Goal: Task Accomplishment & Management: Manage account settings

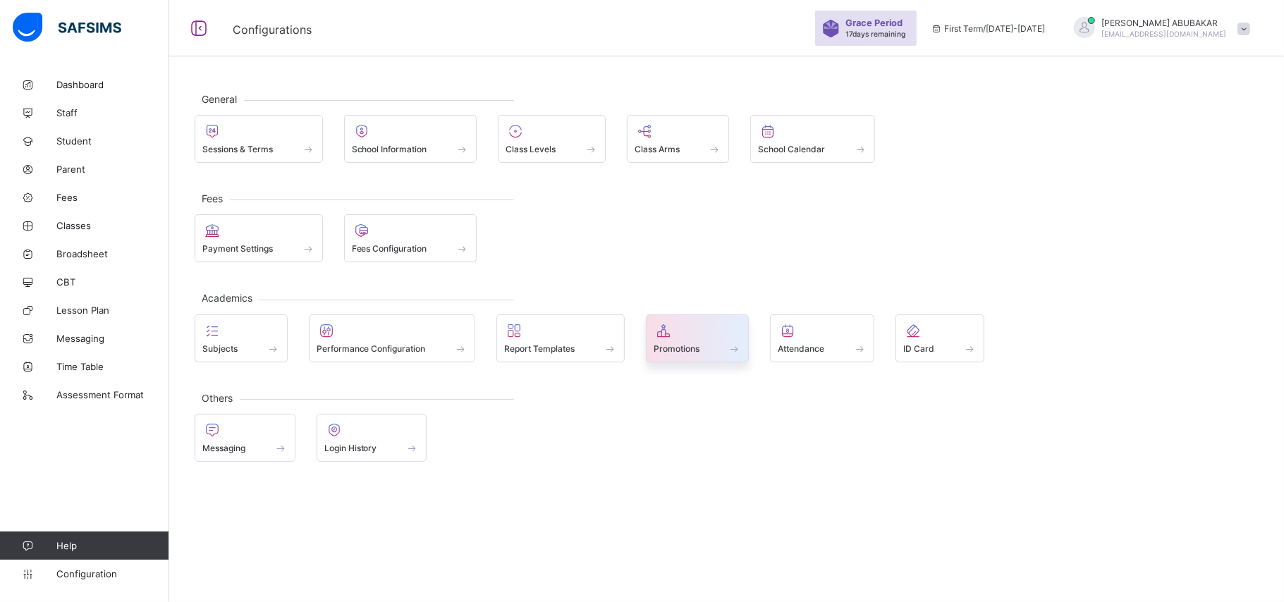
click at [686, 351] on span "Promotions" at bounding box center [677, 348] width 46 height 11
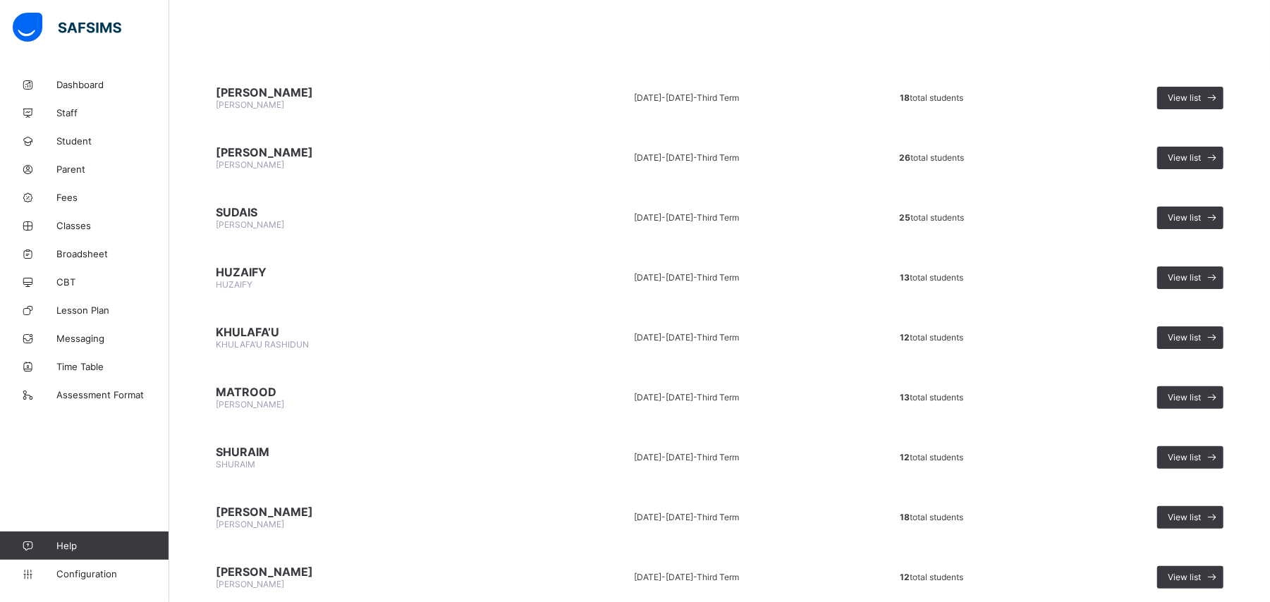
scroll to position [147, 0]
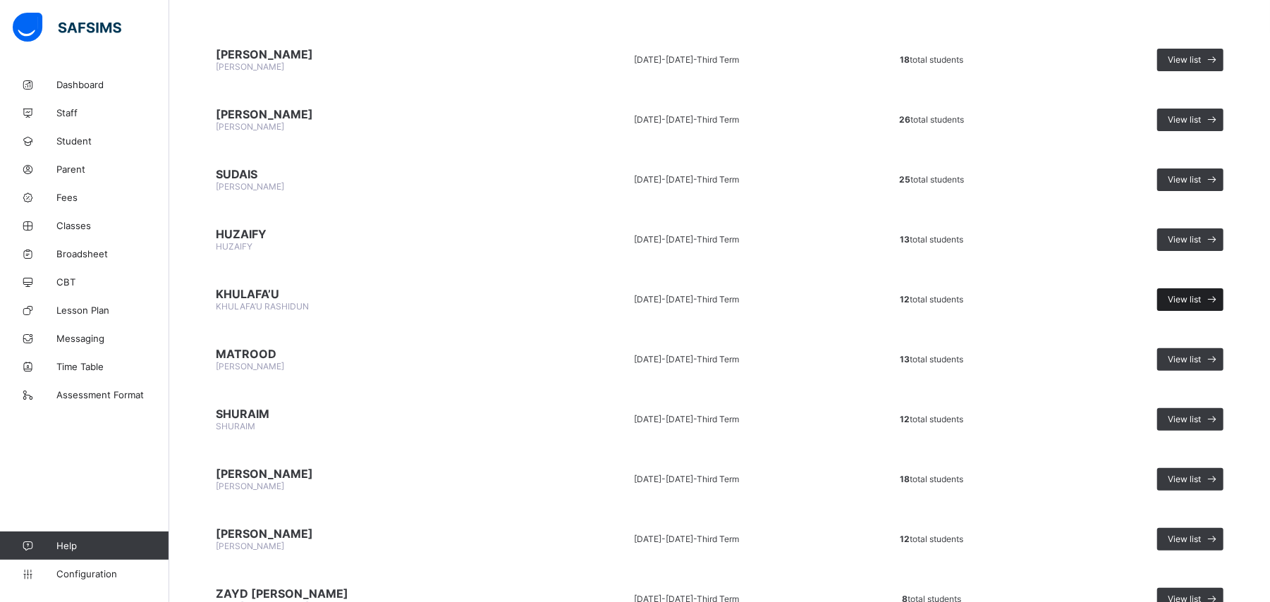
click at [1217, 297] on span at bounding box center [1212, 299] width 23 height 23
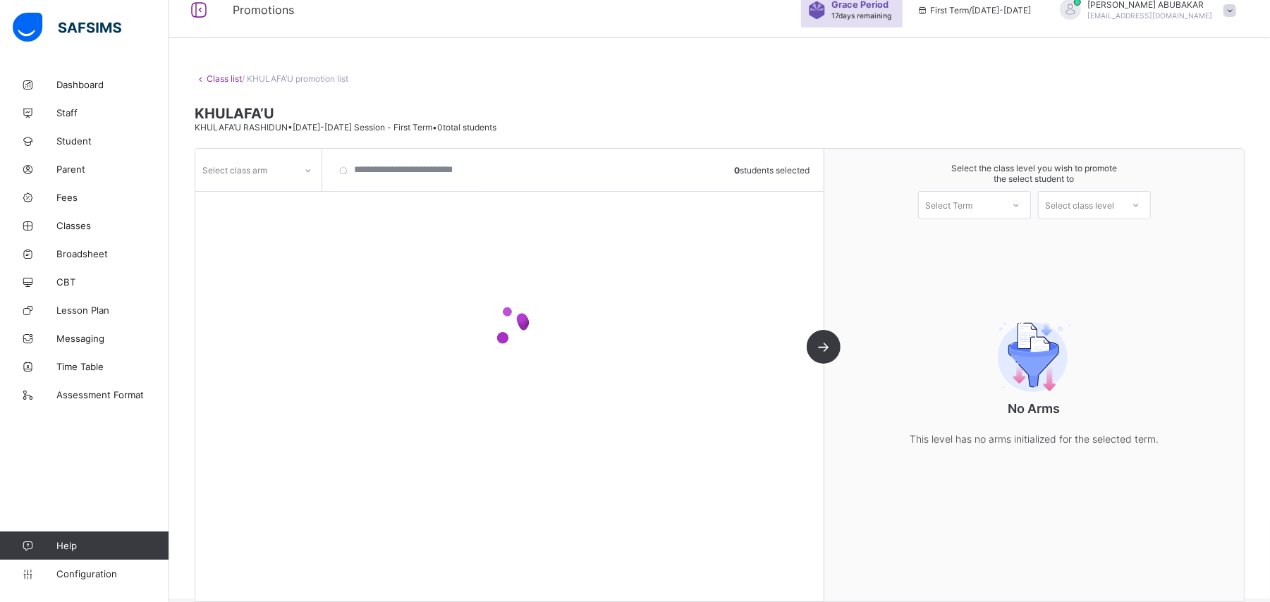
scroll to position [37, 0]
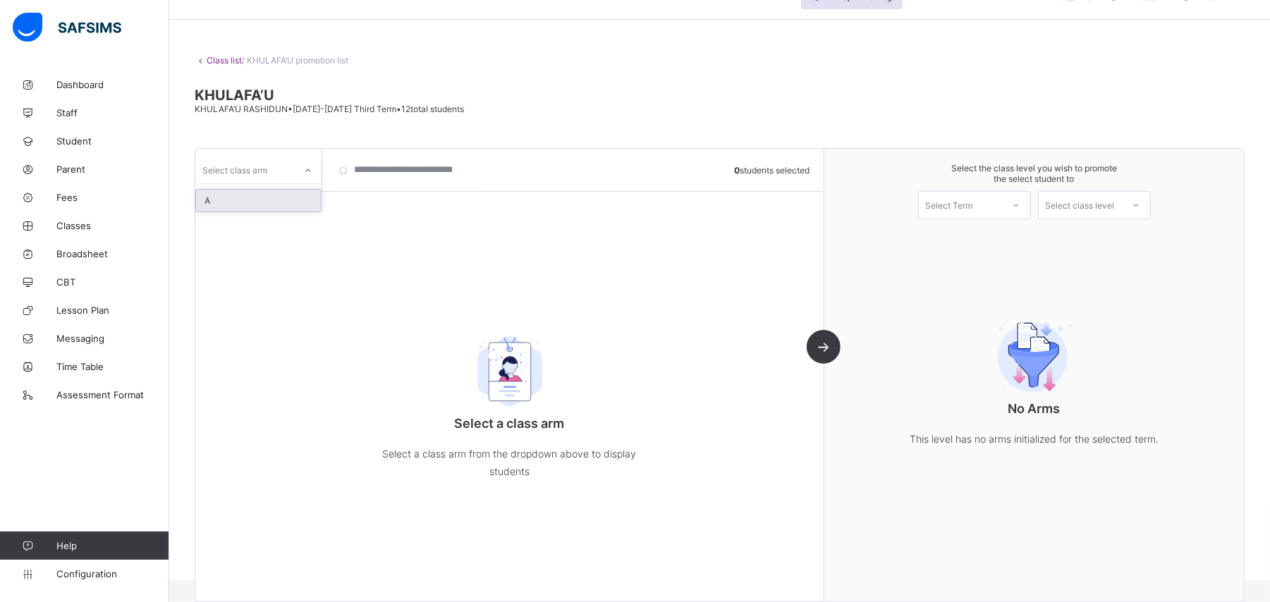
click at [251, 212] on div "A" at bounding box center [258, 201] width 125 height 22
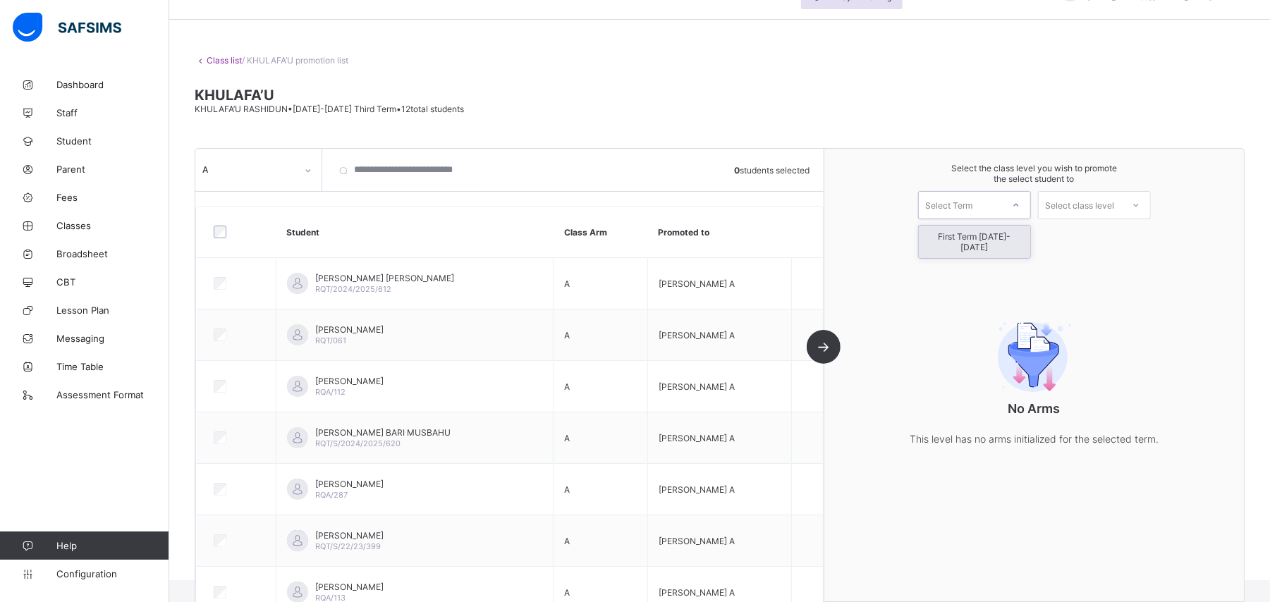
click at [1014, 237] on div "First Term [DATE]-[DATE]" at bounding box center [974, 242] width 111 height 32
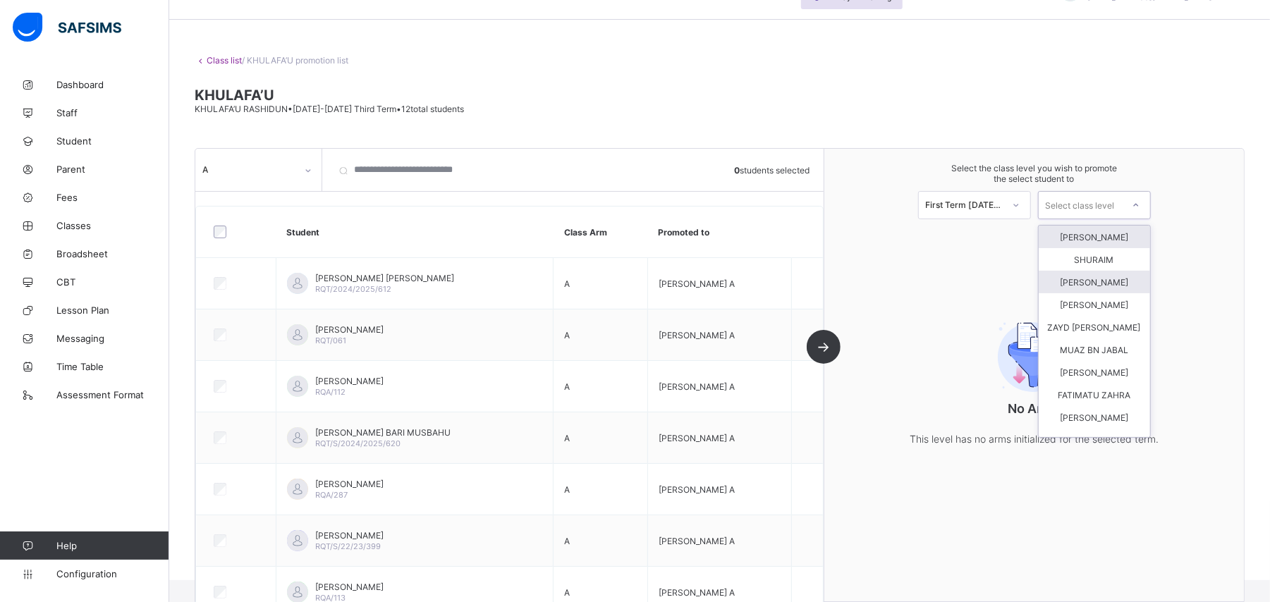
click at [1121, 289] on div "[PERSON_NAME]" at bounding box center [1094, 282] width 111 height 23
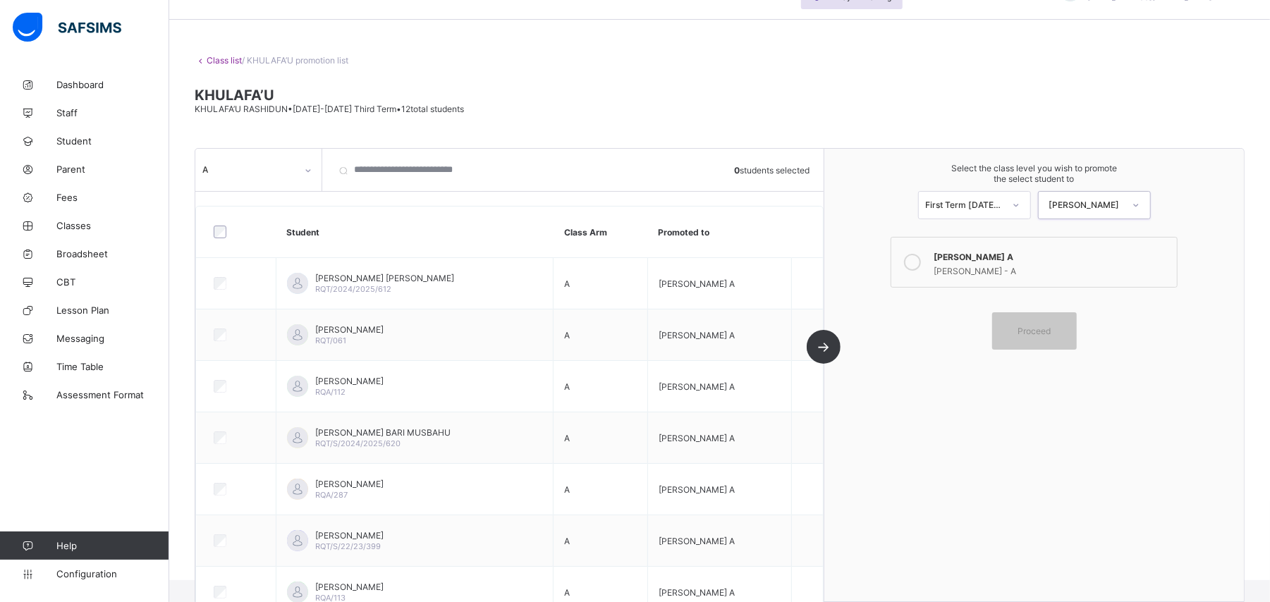
click at [927, 263] on div at bounding box center [913, 262] width 28 height 28
click at [1051, 333] on span "Proceed" at bounding box center [1034, 331] width 33 height 11
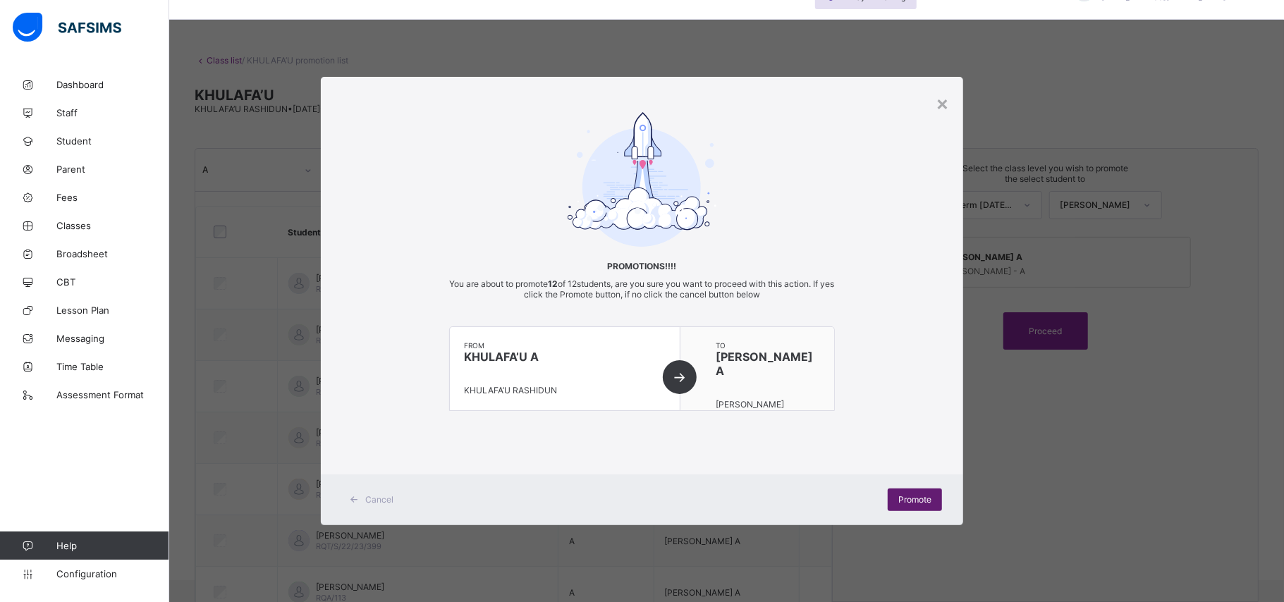
click at [915, 499] on span "Promote" at bounding box center [915, 499] width 33 height 11
click at [915, 497] on span "Promote" at bounding box center [915, 499] width 33 height 11
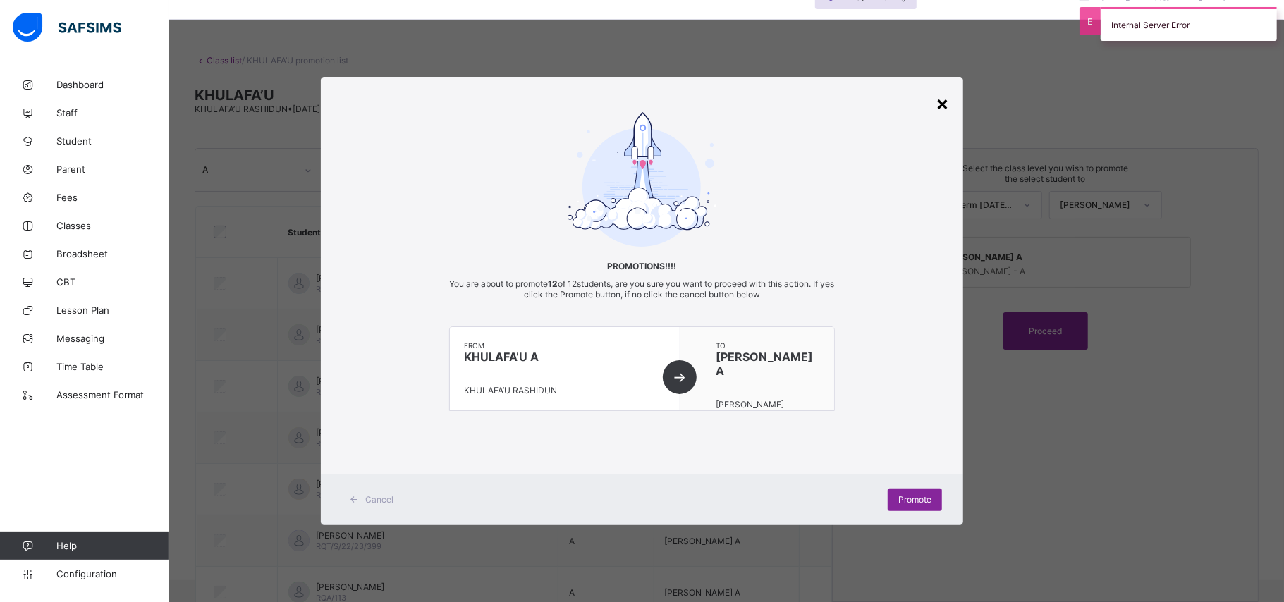
click at [942, 103] on div "×" at bounding box center [942, 103] width 13 height 24
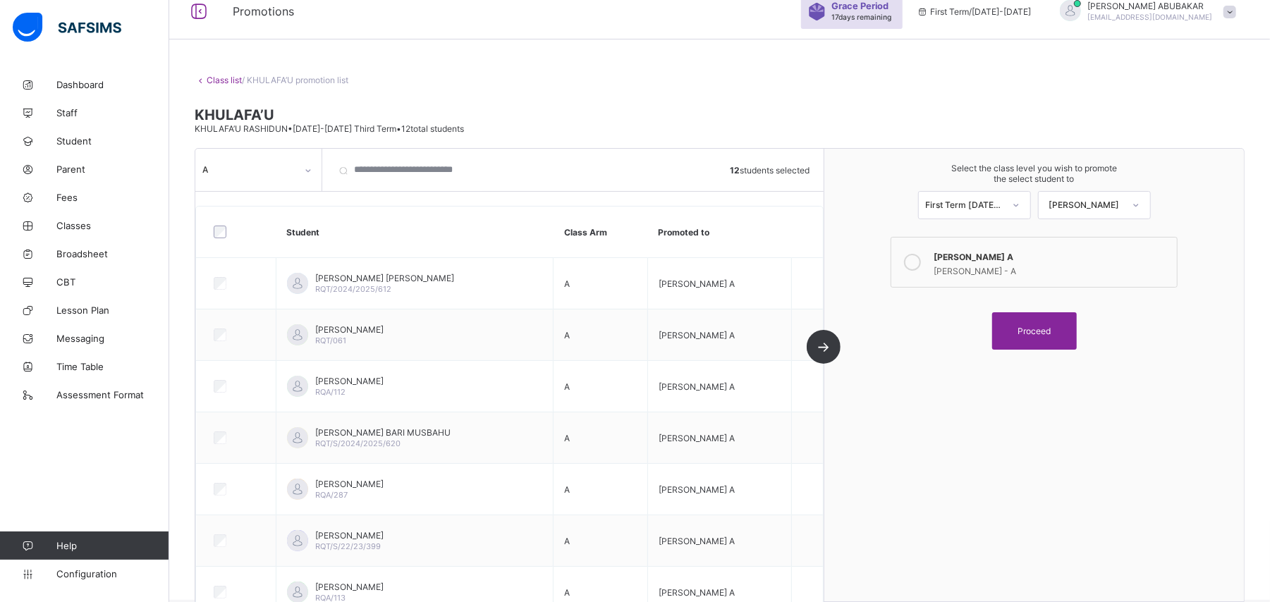
scroll to position [0, 0]
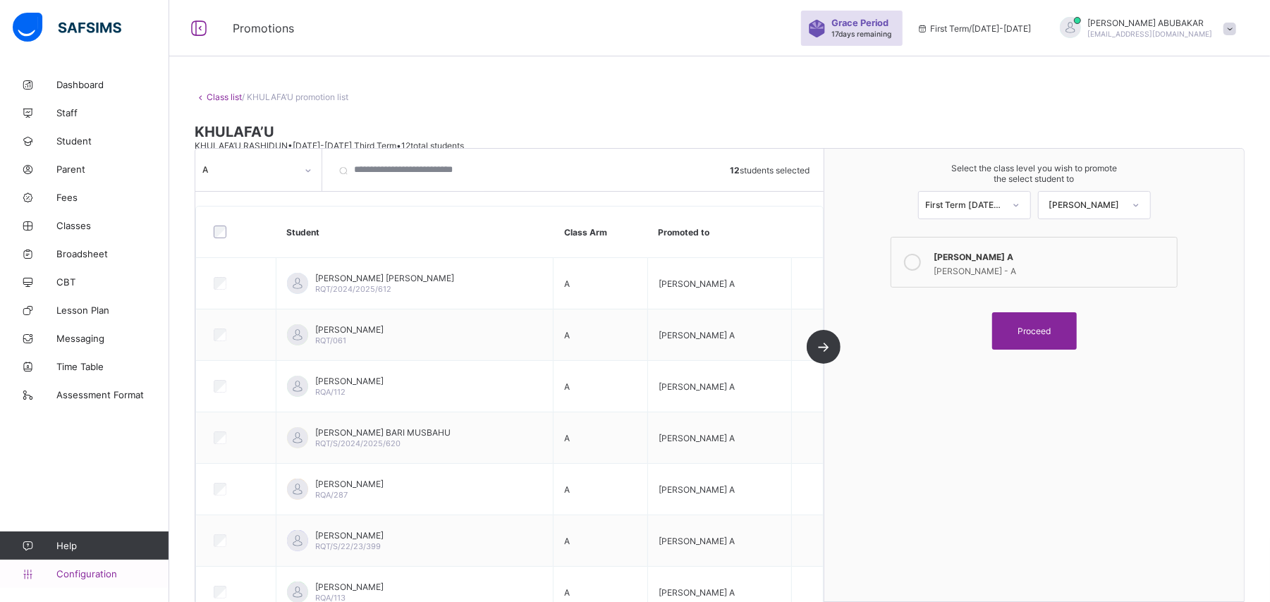
click at [87, 584] on link "Configuration" at bounding box center [84, 574] width 169 height 28
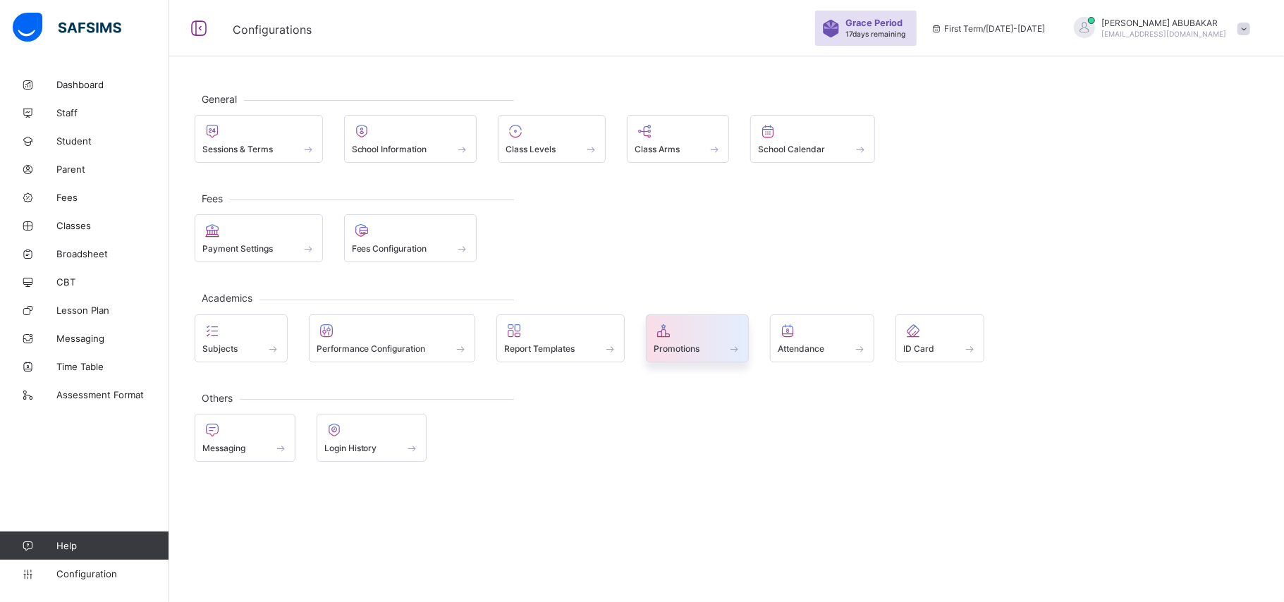
click at [691, 341] on span at bounding box center [698, 341] width 88 height 4
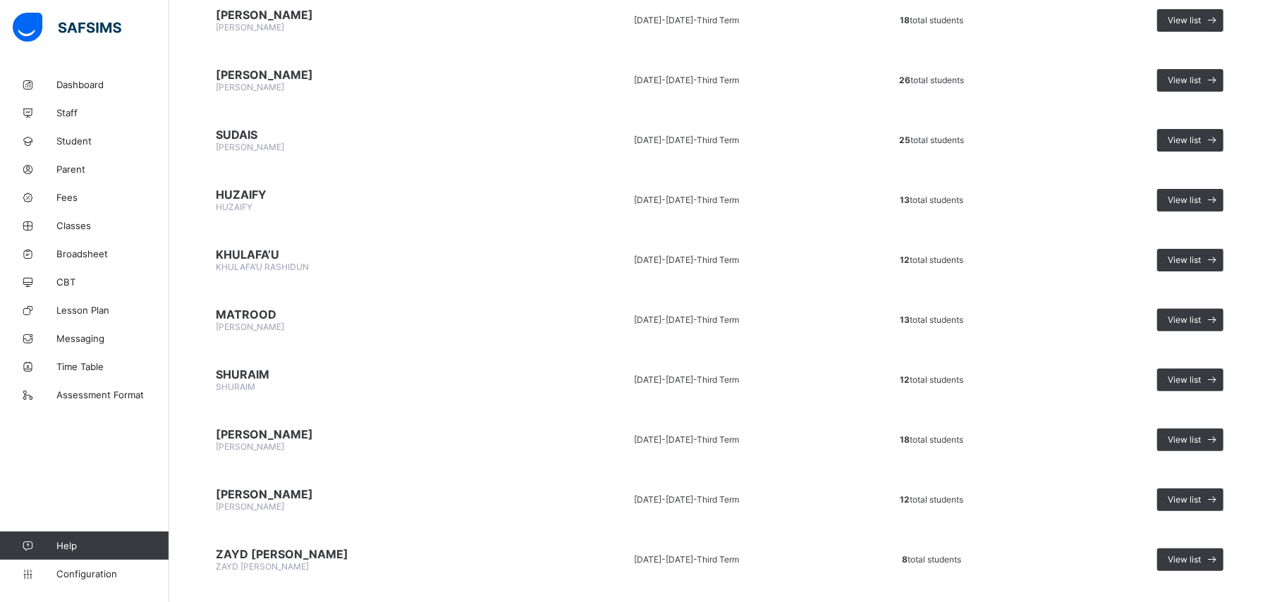
scroll to position [206, 0]
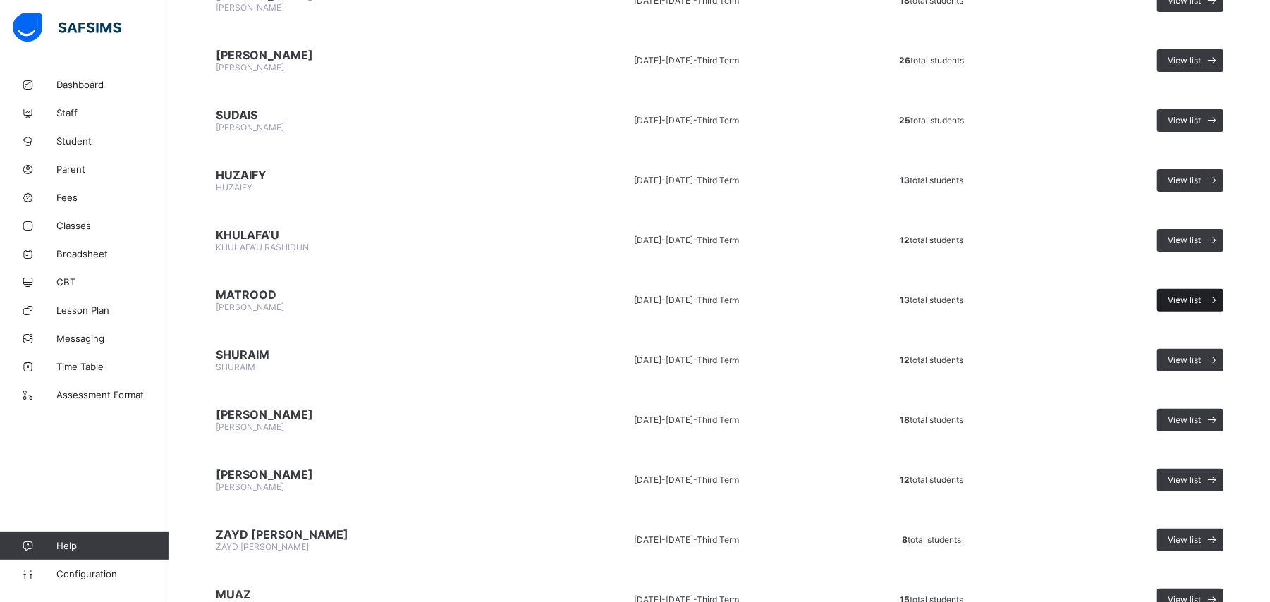
click at [1201, 297] on span "View list" at bounding box center [1184, 300] width 33 height 11
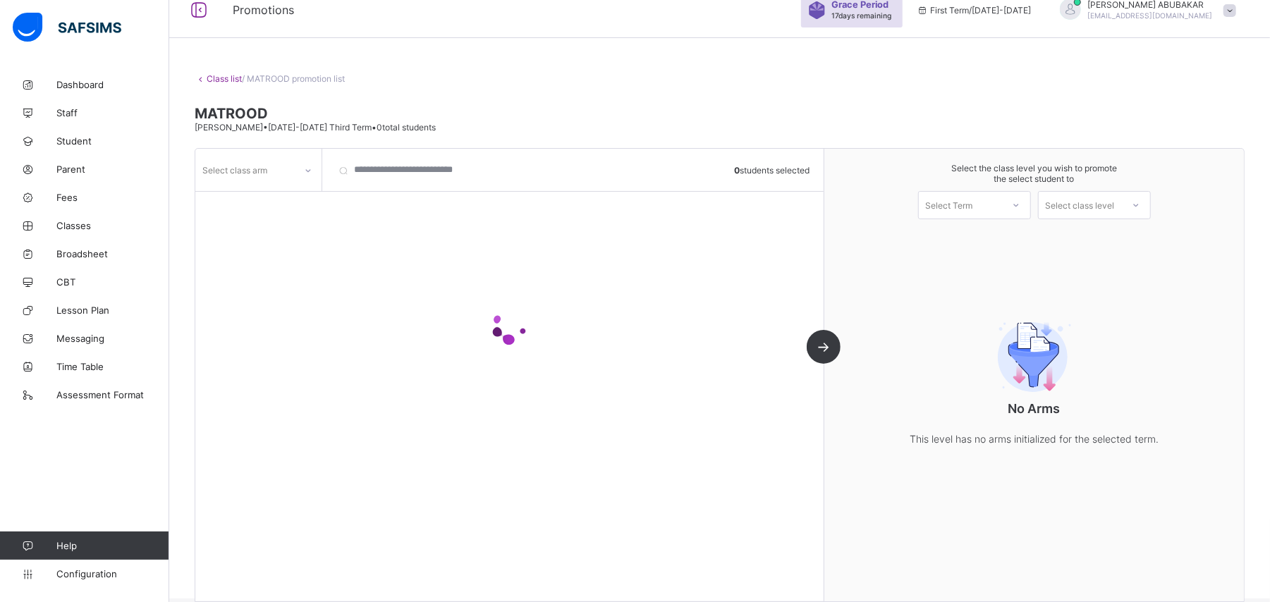
scroll to position [37, 0]
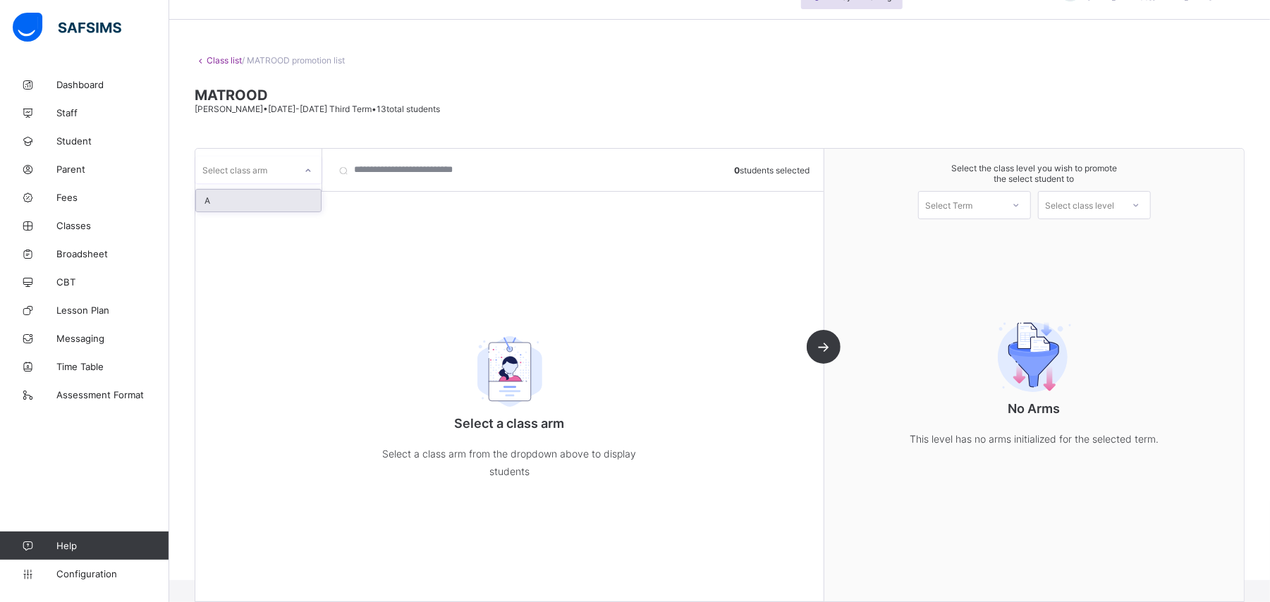
click at [232, 212] on div "A" at bounding box center [258, 201] width 125 height 22
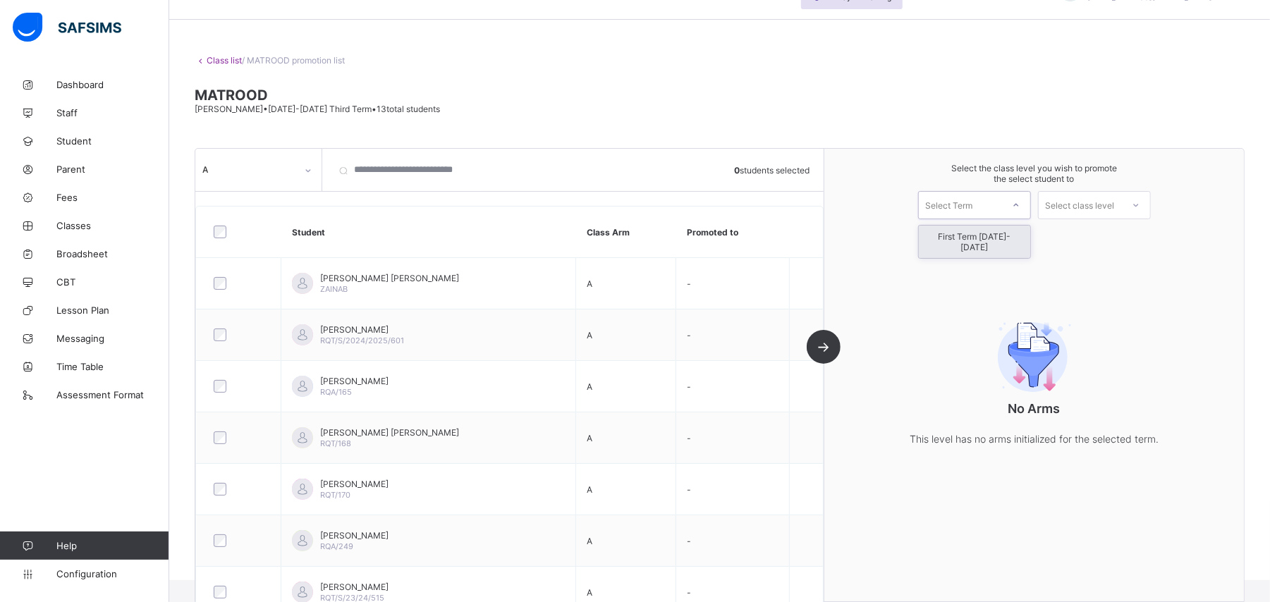
click at [1000, 237] on div "First Term [DATE]-[DATE]" at bounding box center [974, 242] width 111 height 32
type input "*"
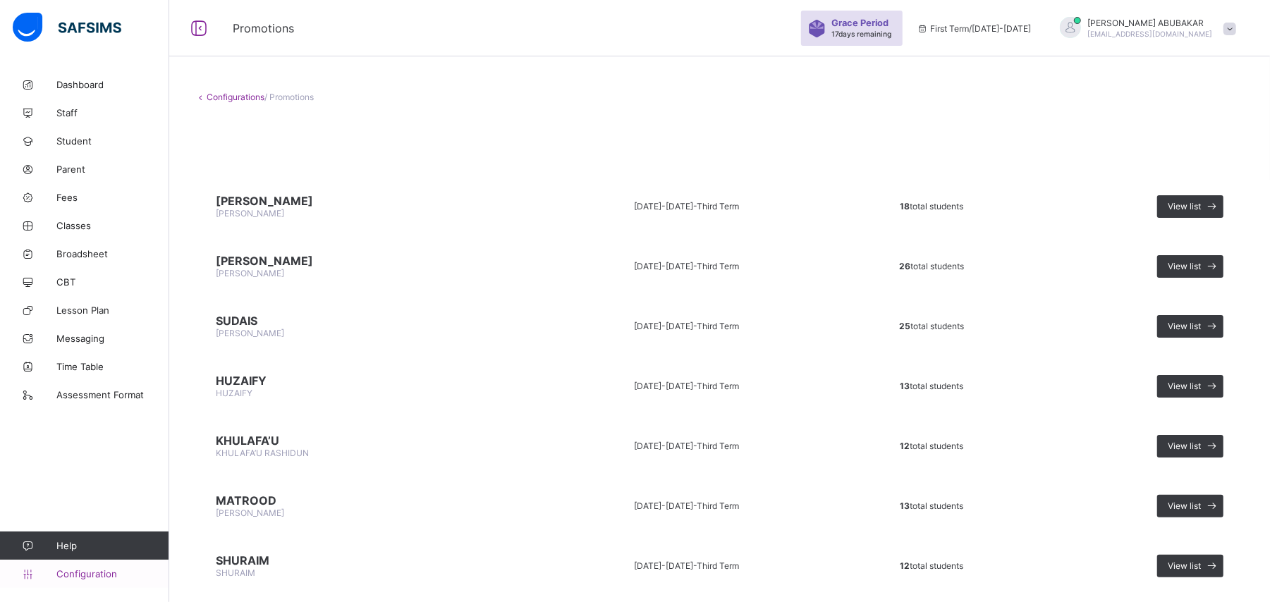
click at [86, 574] on span "Configuration" at bounding box center [112, 573] width 112 height 11
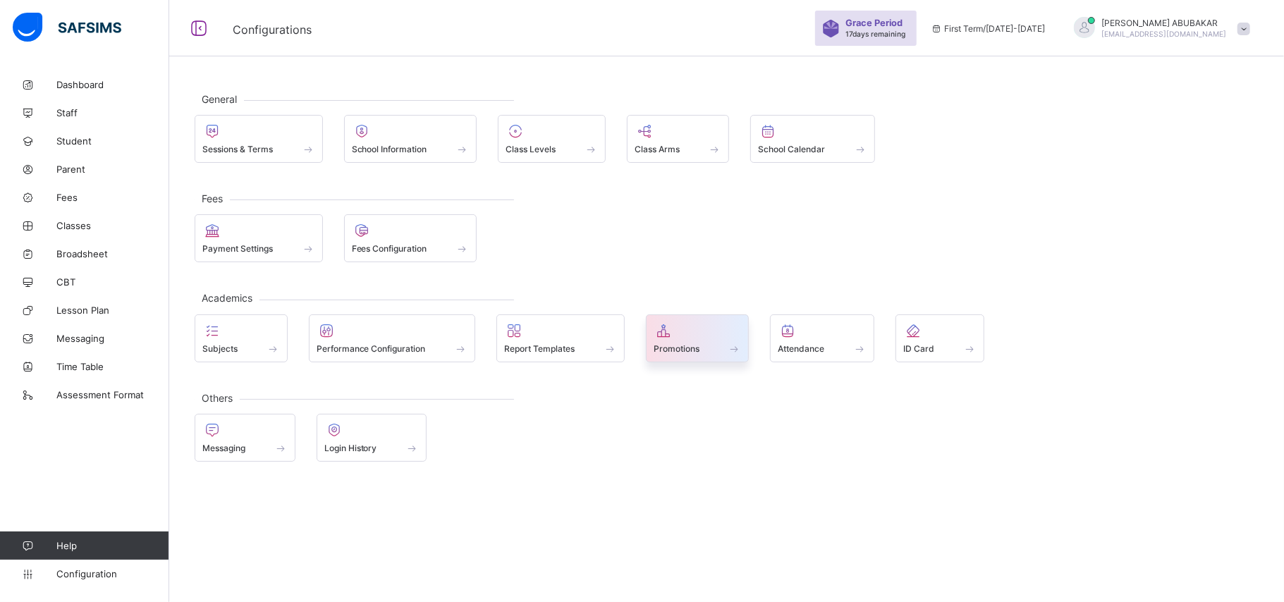
click at [700, 336] on div at bounding box center [698, 330] width 88 height 17
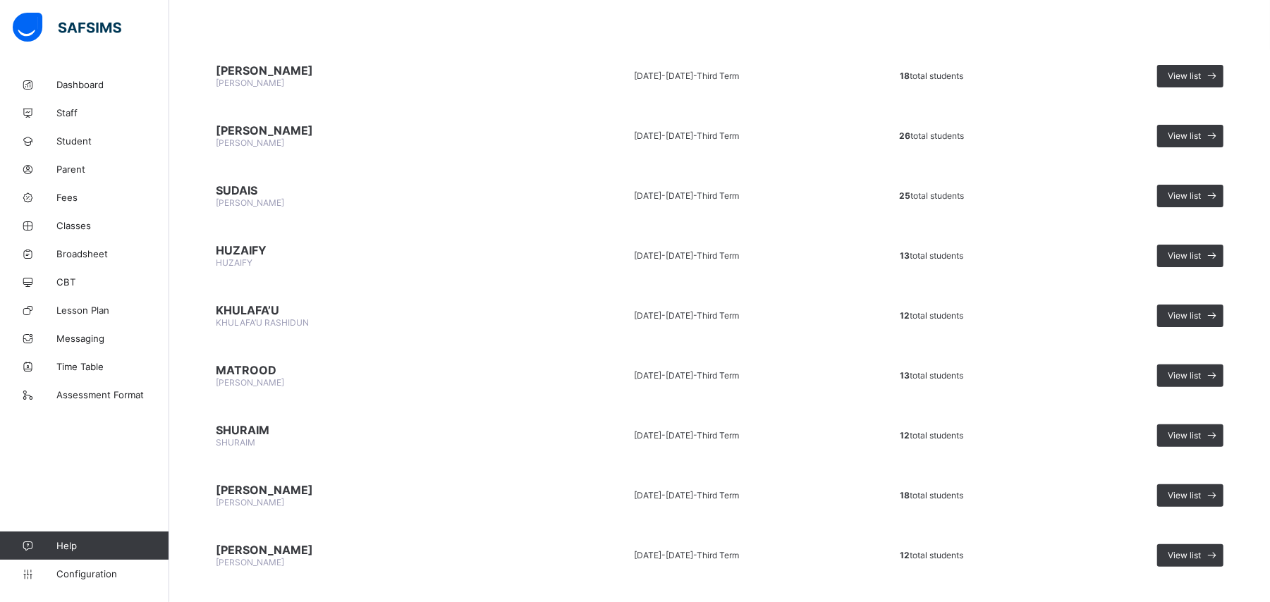
scroll to position [144, 0]
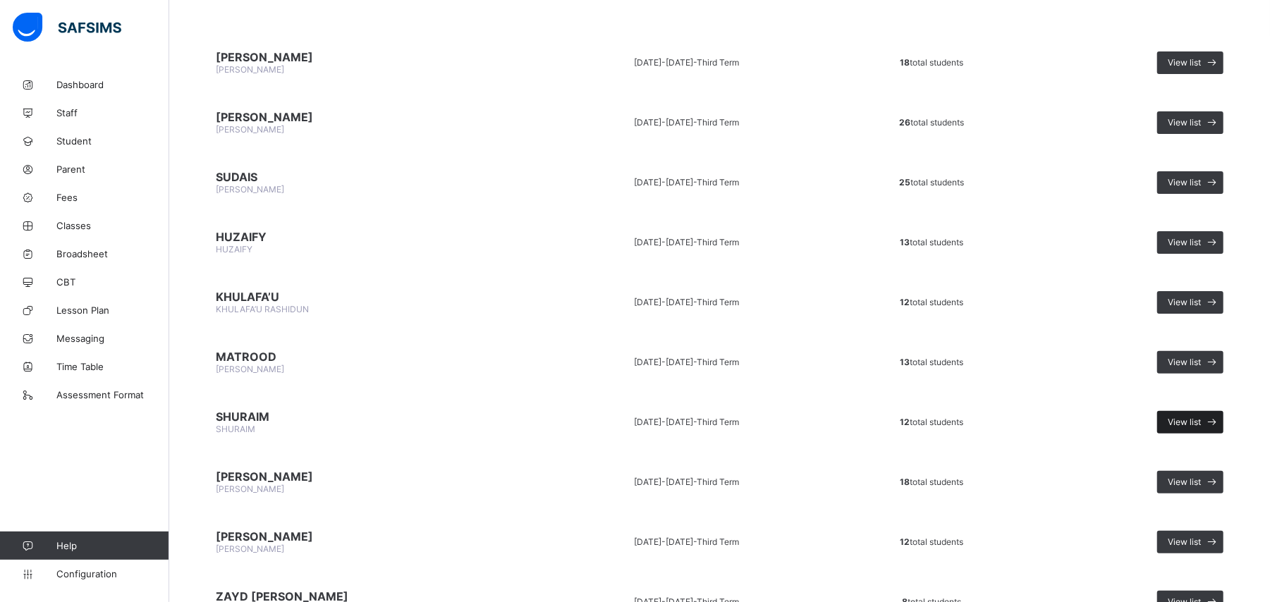
click at [1213, 411] on div "View list" at bounding box center [1190, 422] width 66 height 23
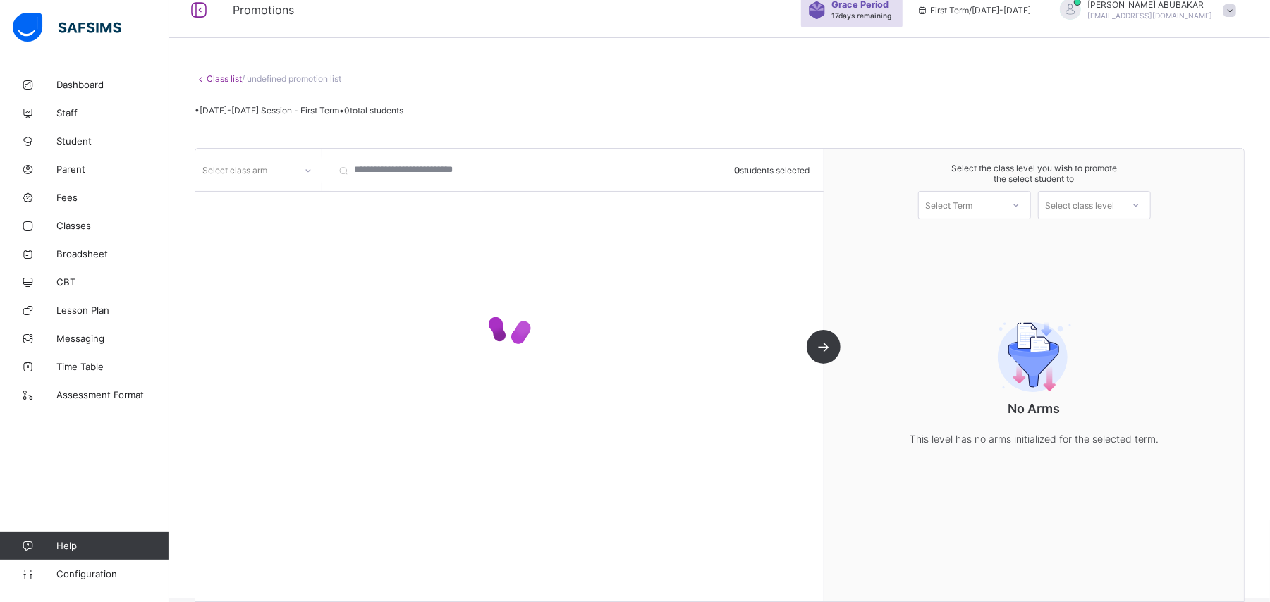
scroll to position [37, 0]
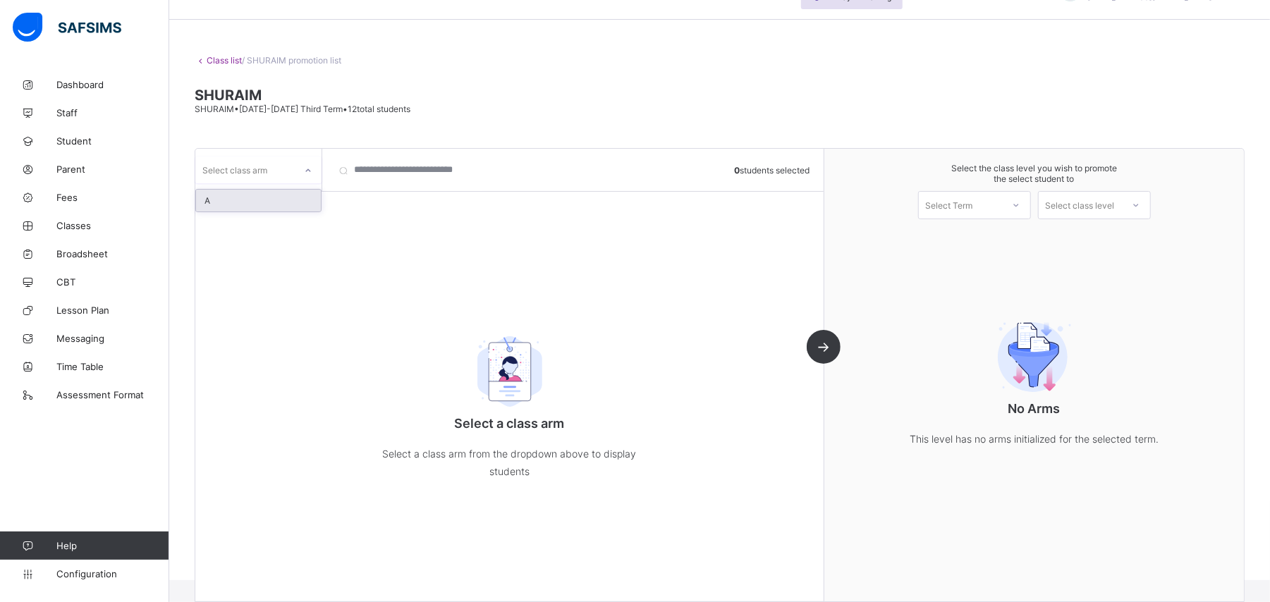
click at [258, 206] on div "A" at bounding box center [258, 201] width 125 height 22
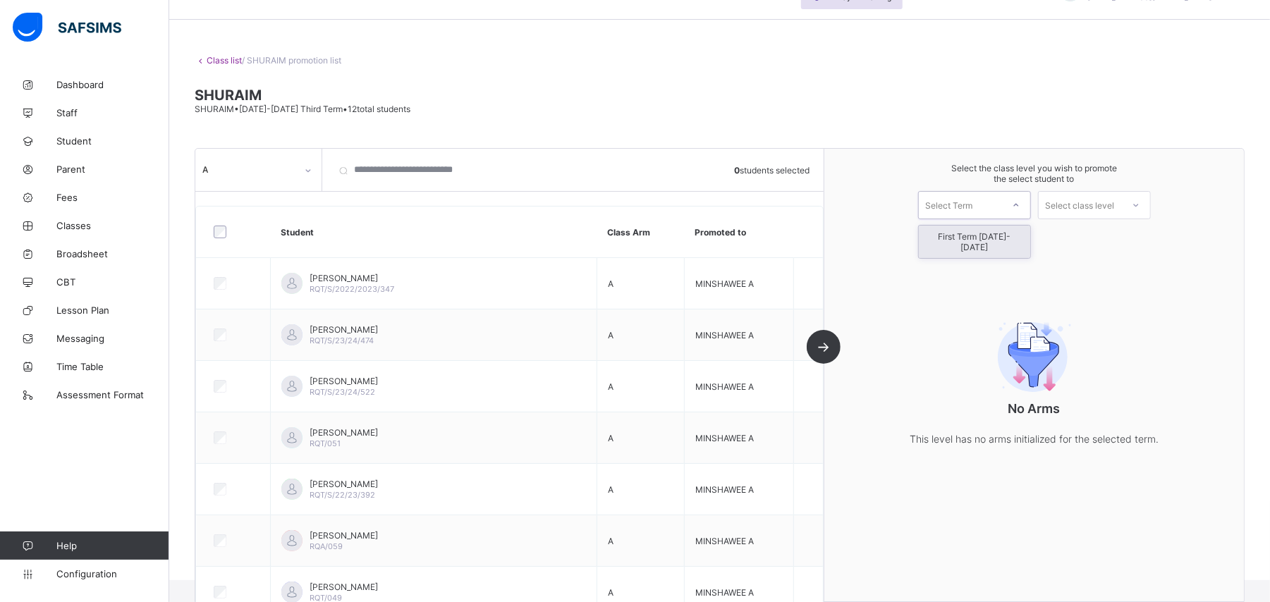
click at [1003, 236] on div "First Term [DATE]-[DATE]" at bounding box center [974, 242] width 111 height 32
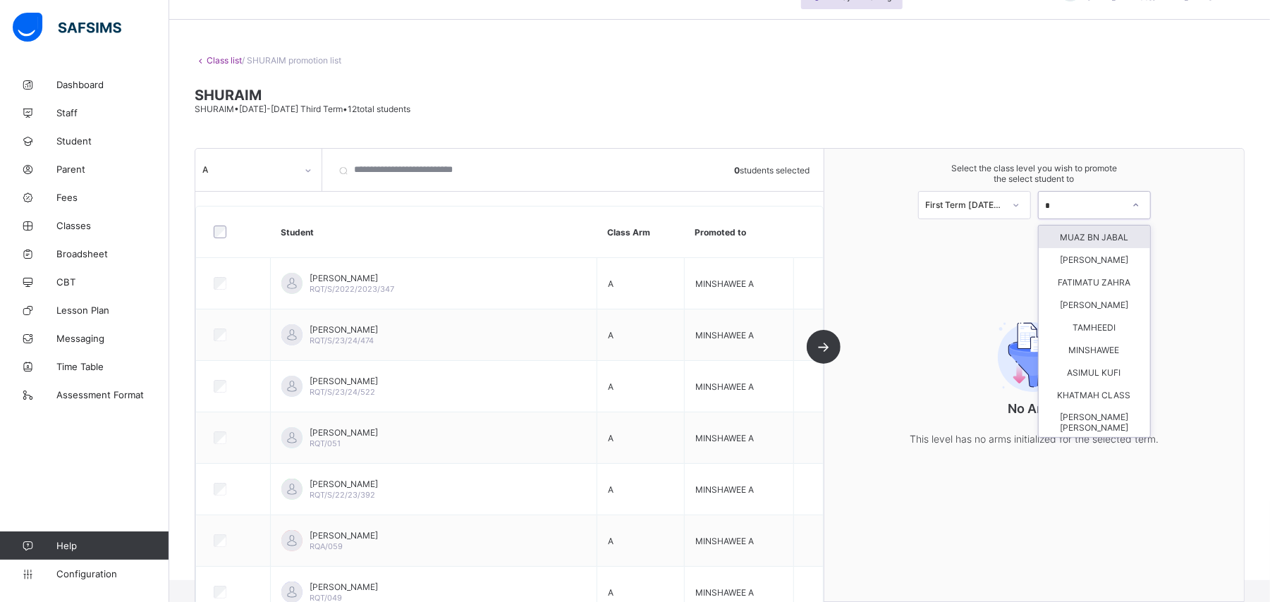
type input "**"
click at [1124, 243] on div "MINSHAWEE" at bounding box center [1094, 237] width 111 height 23
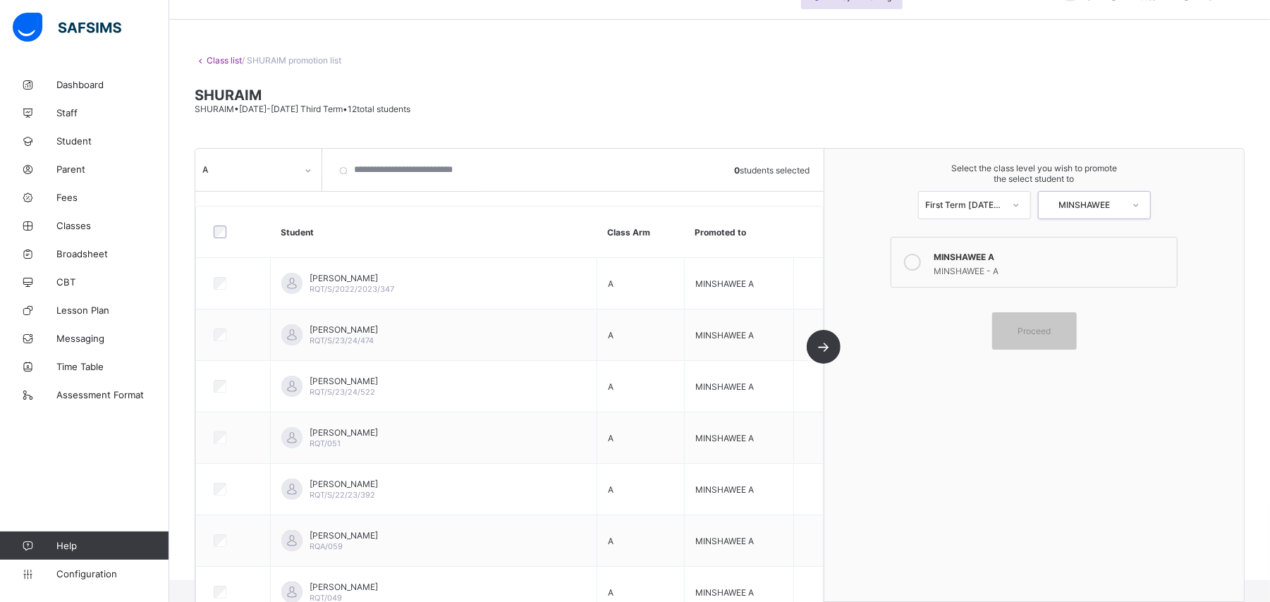
click at [250, 233] on div at bounding box center [234, 232] width 46 height 13
click at [927, 272] on div at bounding box center [913, 262] width 28 height 28
click at [1053, 342] on div "Proceed" at bounding box center [1034, 330] width 85 height 37
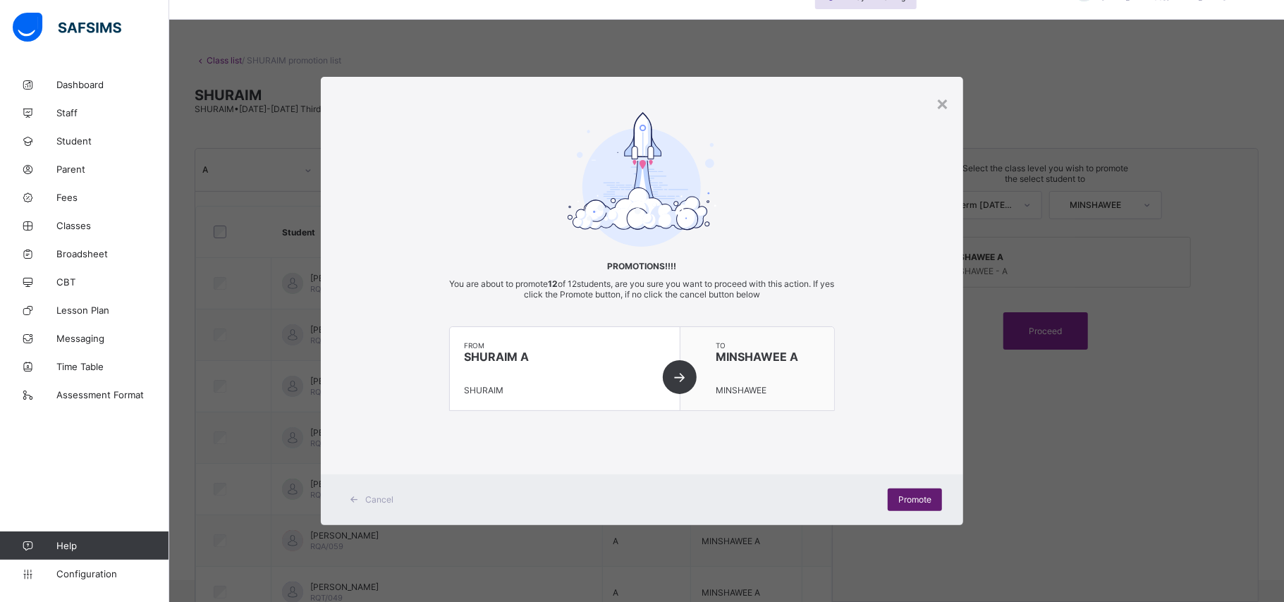
click at [932, 503] on div "Promote" at bounding box center [915, 500] width 54 height 23
click at [945, 110] on div "×" at bounding box center [942, 103] width 13 height 24
